Goal: Find specific page/section: Find specific page/section

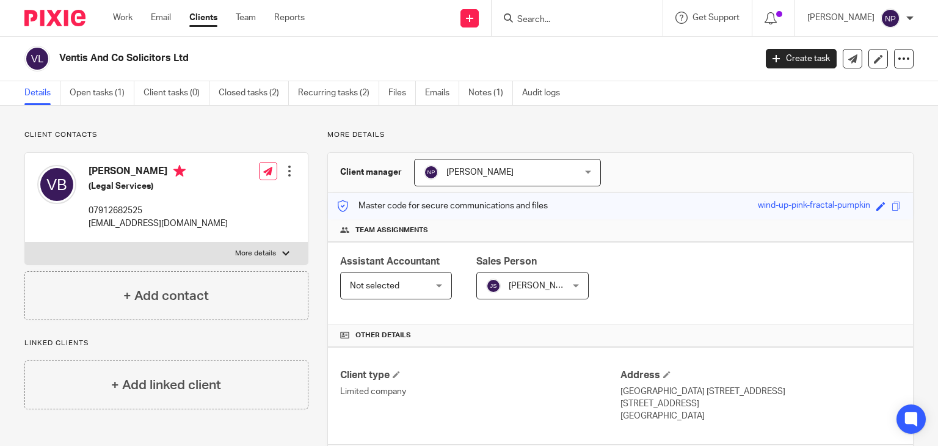
click at [541, 15] on input "Search" at bounding box center [571, 20] width 110 height 11
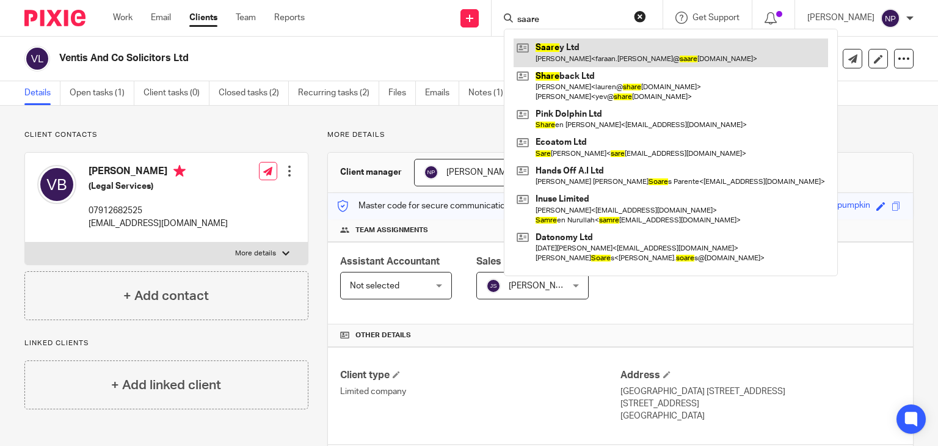
type input "saare"
click at [561, 43] on link at bounding box center [671, 52] width 315 height 28
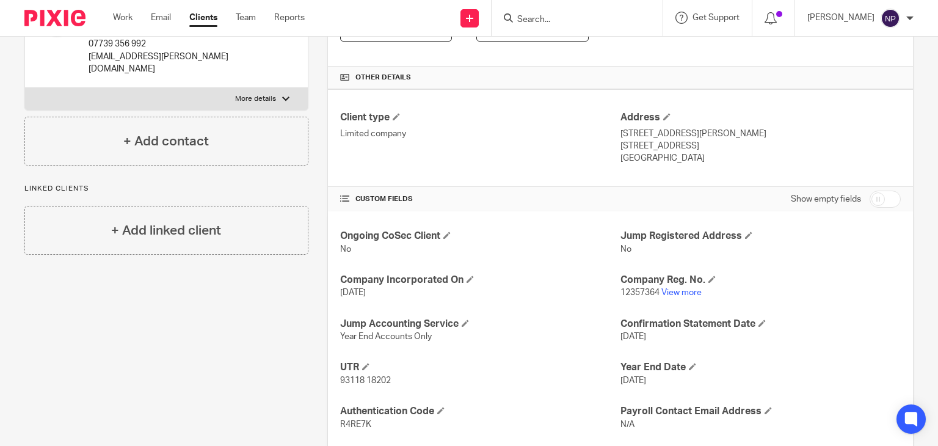
scroll to position [305, 0]
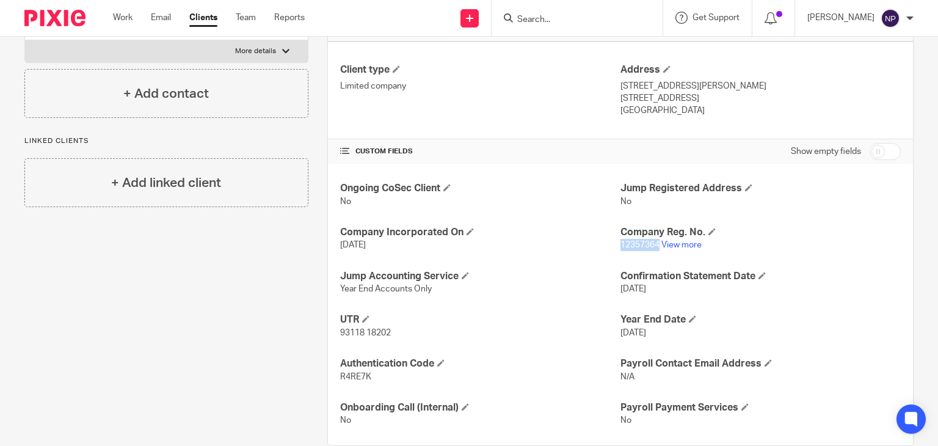
drag, startPoint x: 614, startPoint y: 246, endPoint x: 654, endPoint y: 246, distance: 40.3
click at [654, 246] on p "12357364 View more" at bounding box center [761, 245] width 280 height 12
copy span "12357364"
click at [681, 243] on link "View more" at bounding box center [682, 245] width 40 height 9
